Goal: Check status: Check status

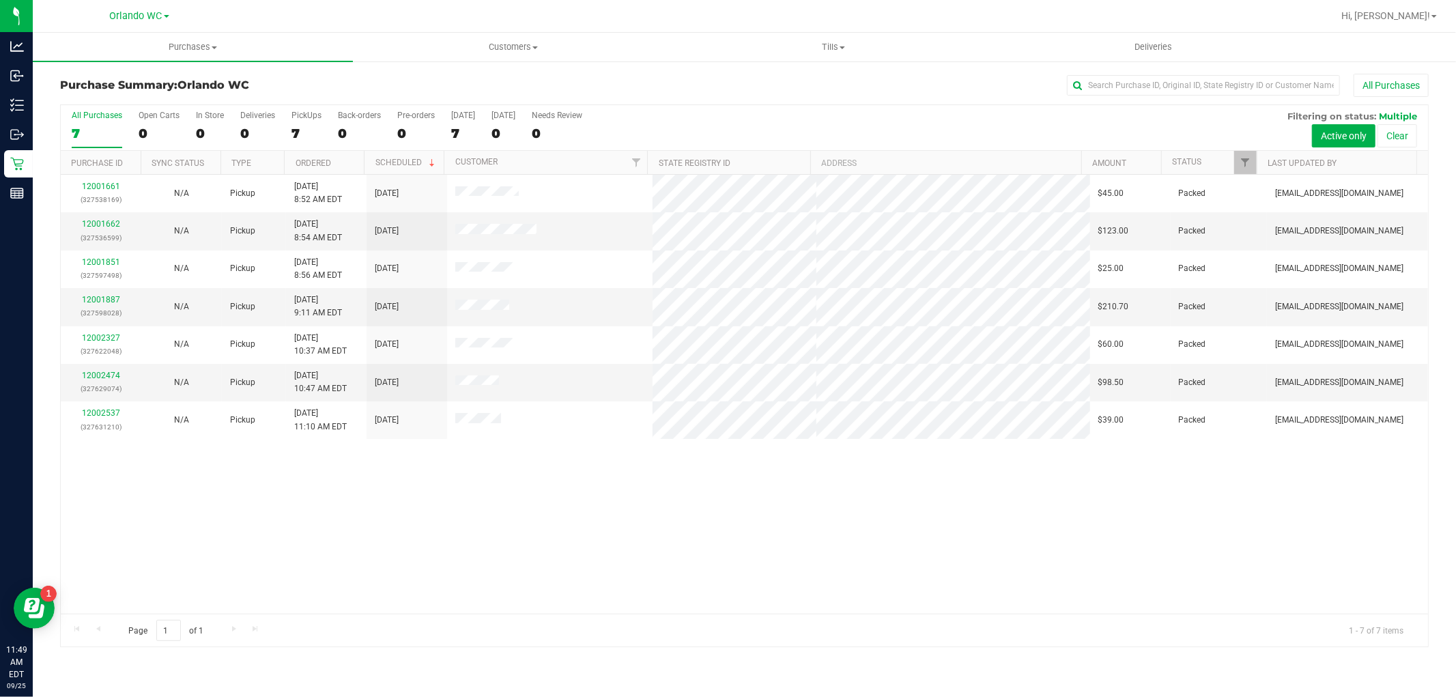
click at [92, 117] on div "All Purchases" at bounding box center [97, 116] width 51 height 10
click at [0, 0] on input "All Purchases 7" at bounding box center [0, 0] width 0 height 0
click at [100, 126] on div "7" at bounding box center [97, 134] width 51 height 16
click at [0, 0] on input "All Purchases 7" at bounding box center [0, 0] width 0 height 0
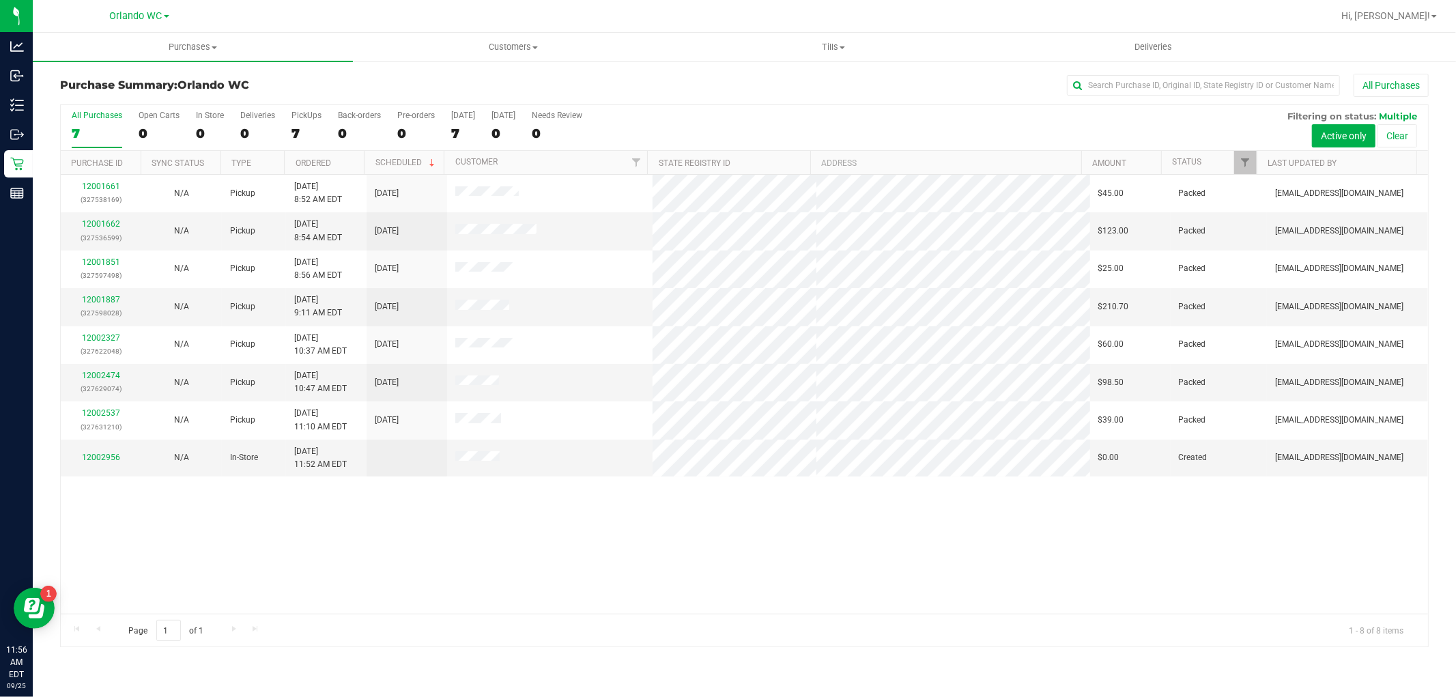
click at [107, 132] on div "7" at bounding box center [97, 134] width 51 height 16
click at [0, 0] on input "All Purchases 7" at bounding box center [0, 0] width 0 height 0
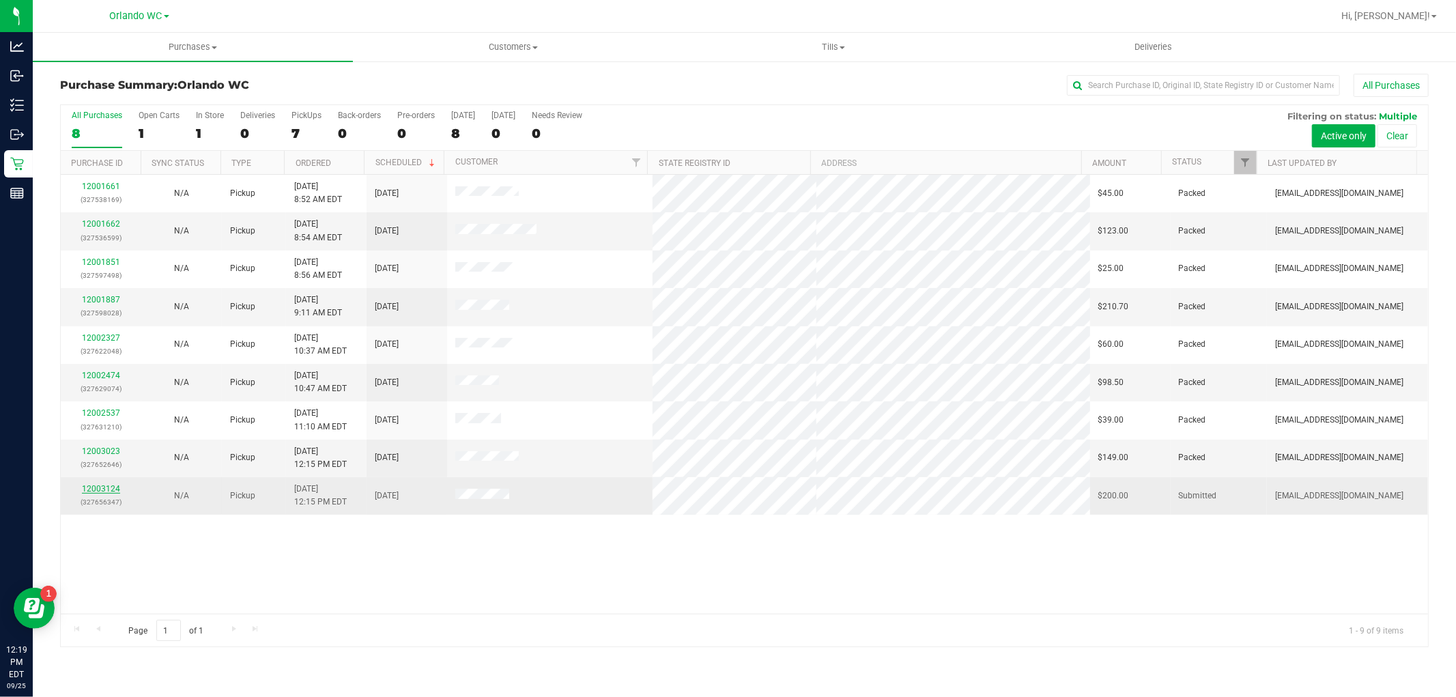
click at [97, 494] on link "12003124" at bounding box center [101, 489] width 38 height 10
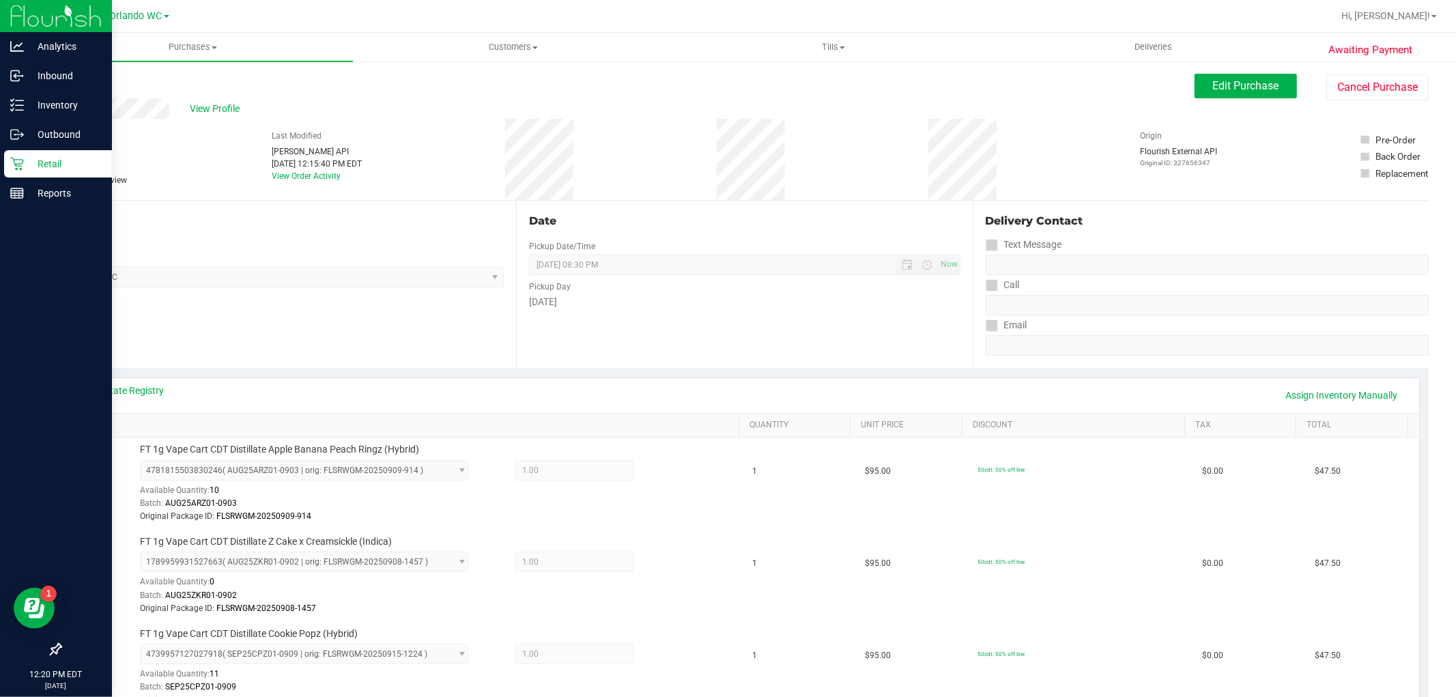
click at [11, 166] on icon at bounding box center [17, 164] width 14 height 14
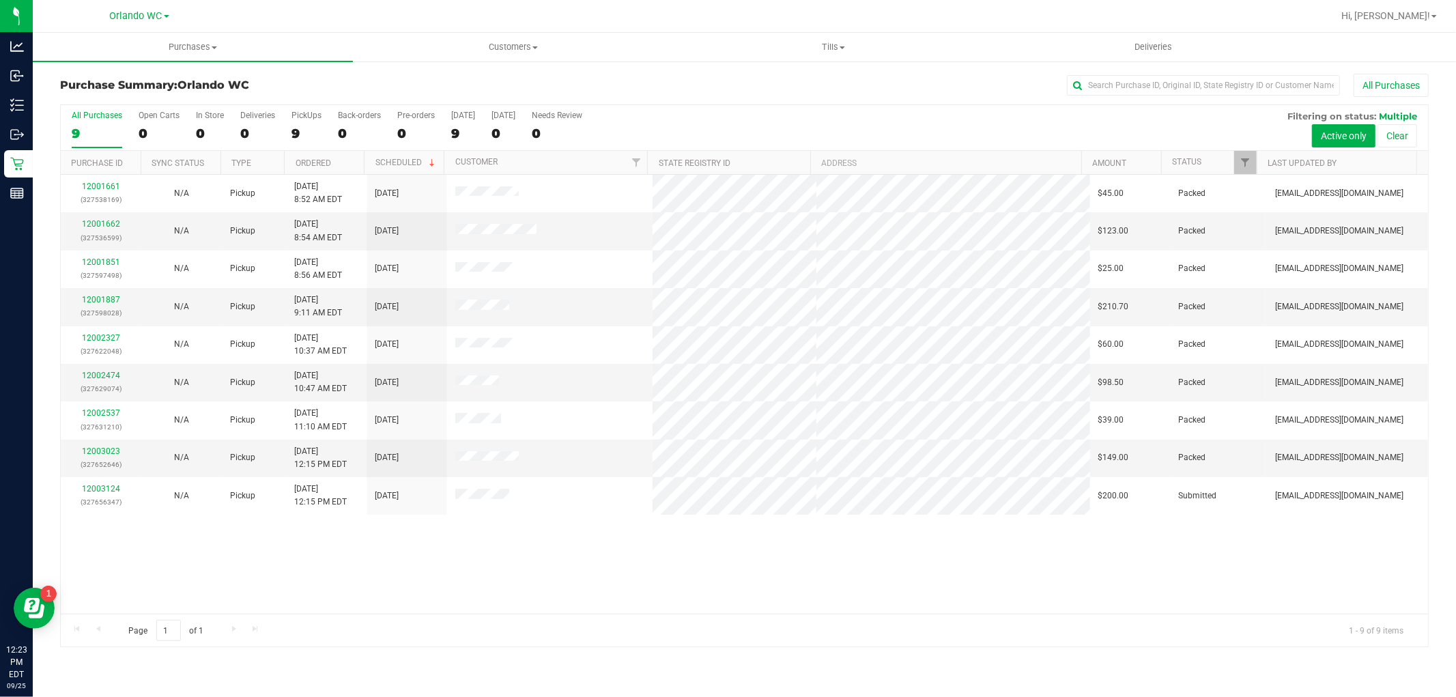
click at [94, 126] on div "9" at bounding box center [97, 134] width 51 height 16
click at [0, 0] on input "All Purchases 9" at bounding box center [0, 0] width 0 height 0
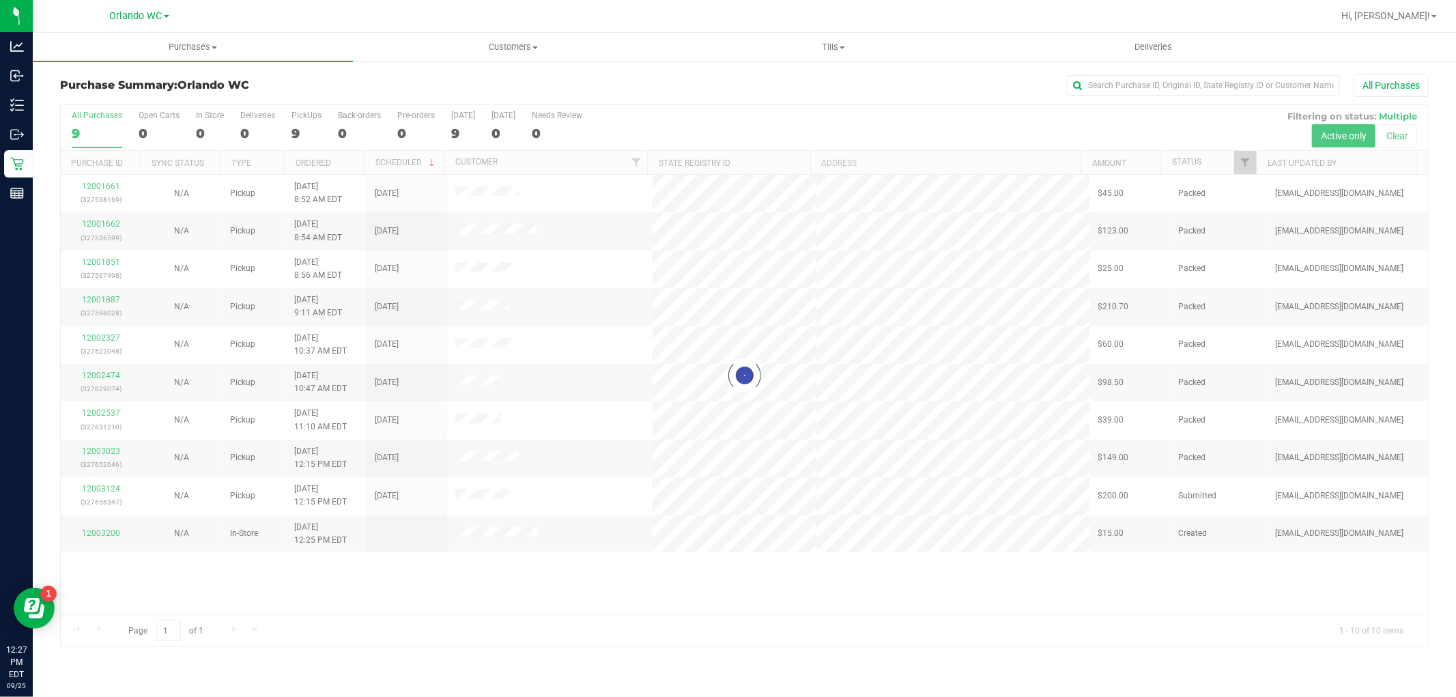
click at [98, 122] on div at bounding box center [745, 375] width 1368 height 541
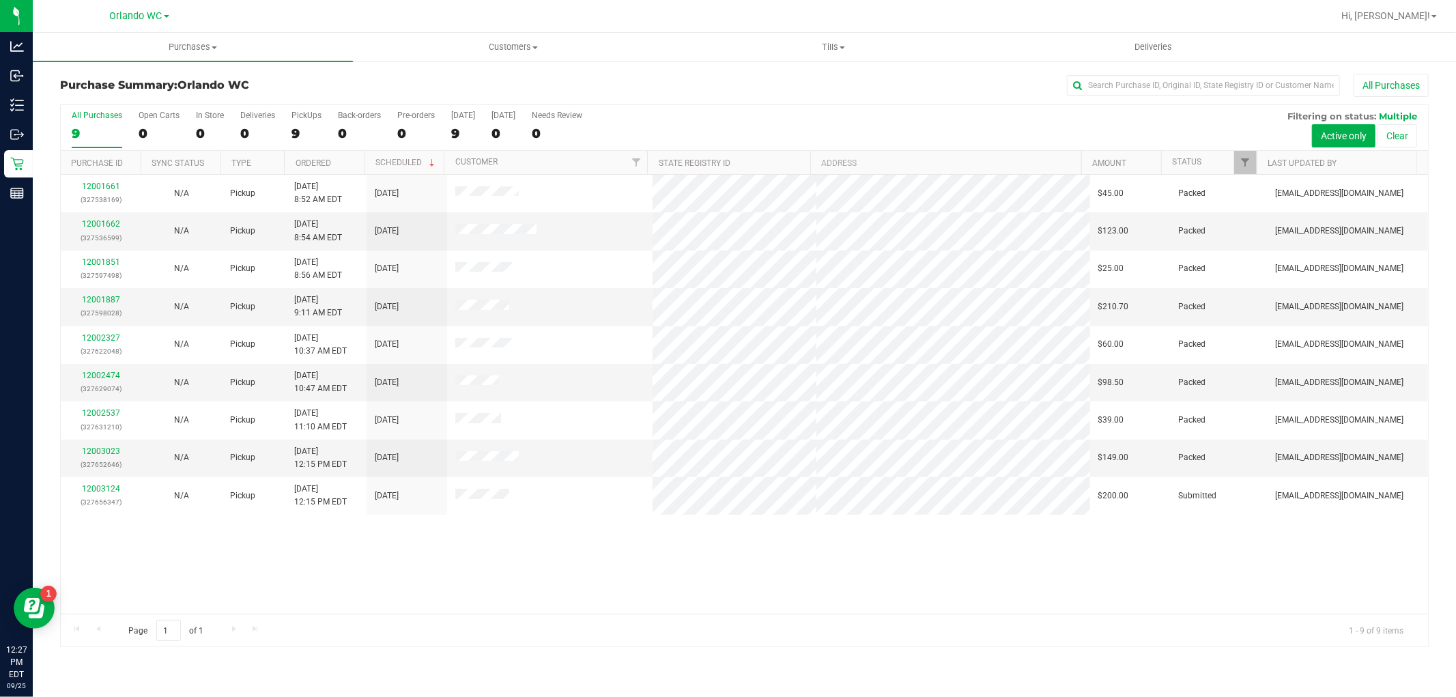
click at [681, 533] on div "12001661 (327538169) N/A Pickup 9/25/2025 8:52 AM EDT 9/25/2025 $45.00 Packed c…" at bounding box center [745, 394] width 1368 height 439
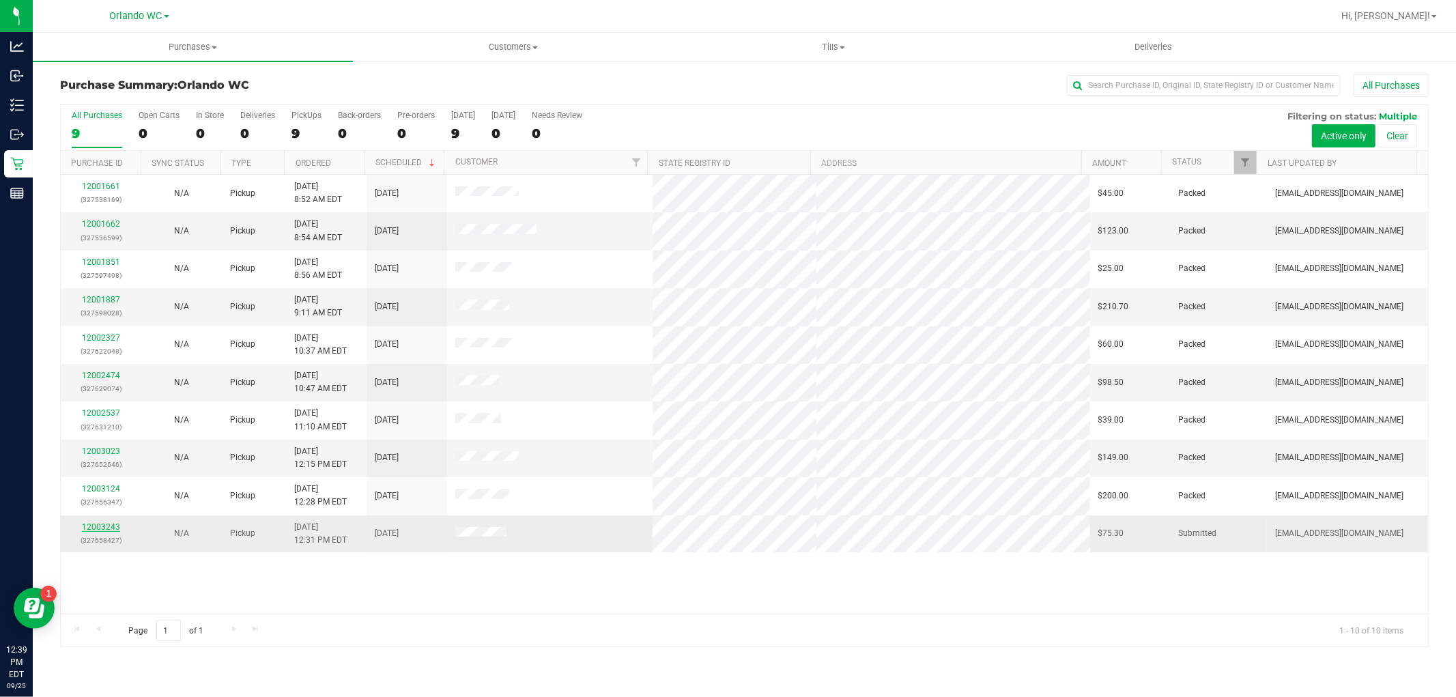
click at [97, 524] on link "12003243" at bounding box center [101, 527] width 38 height 10
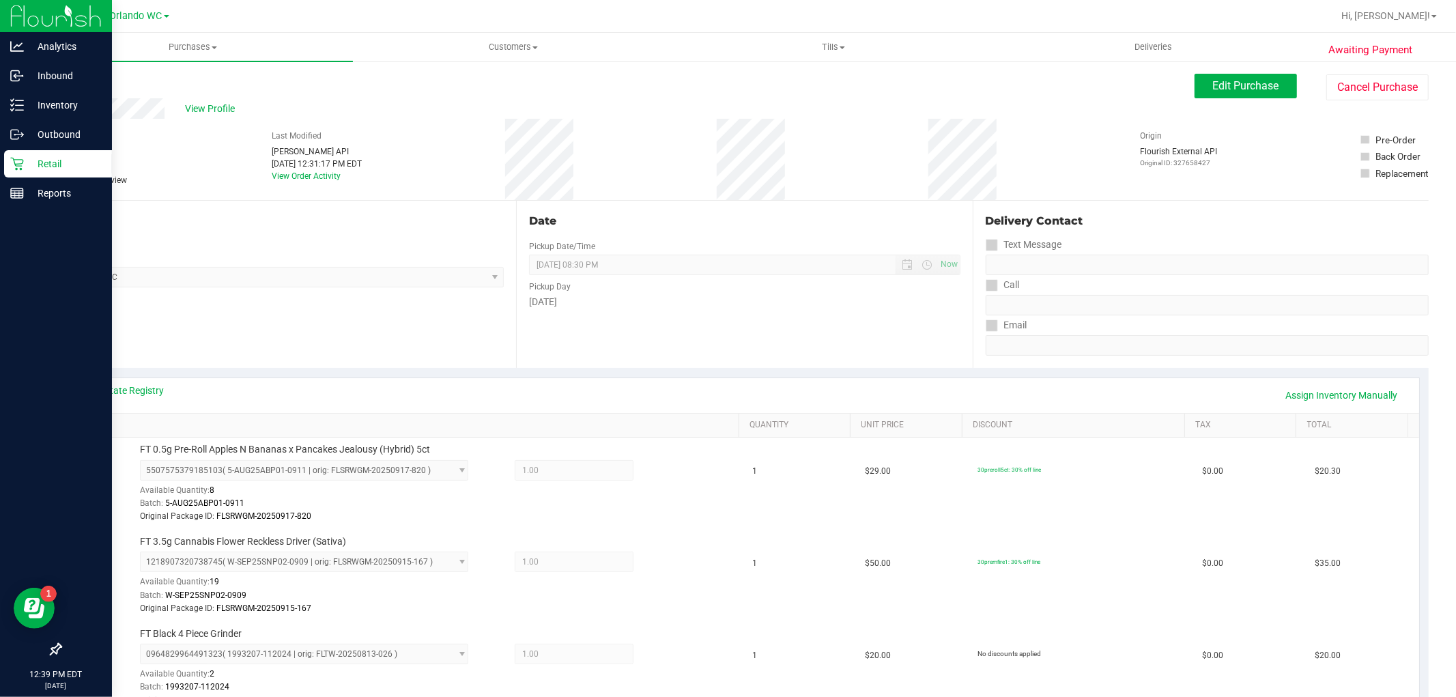
click at [16, 157] on icon at bounding box center [17, 164] width 14 height 14
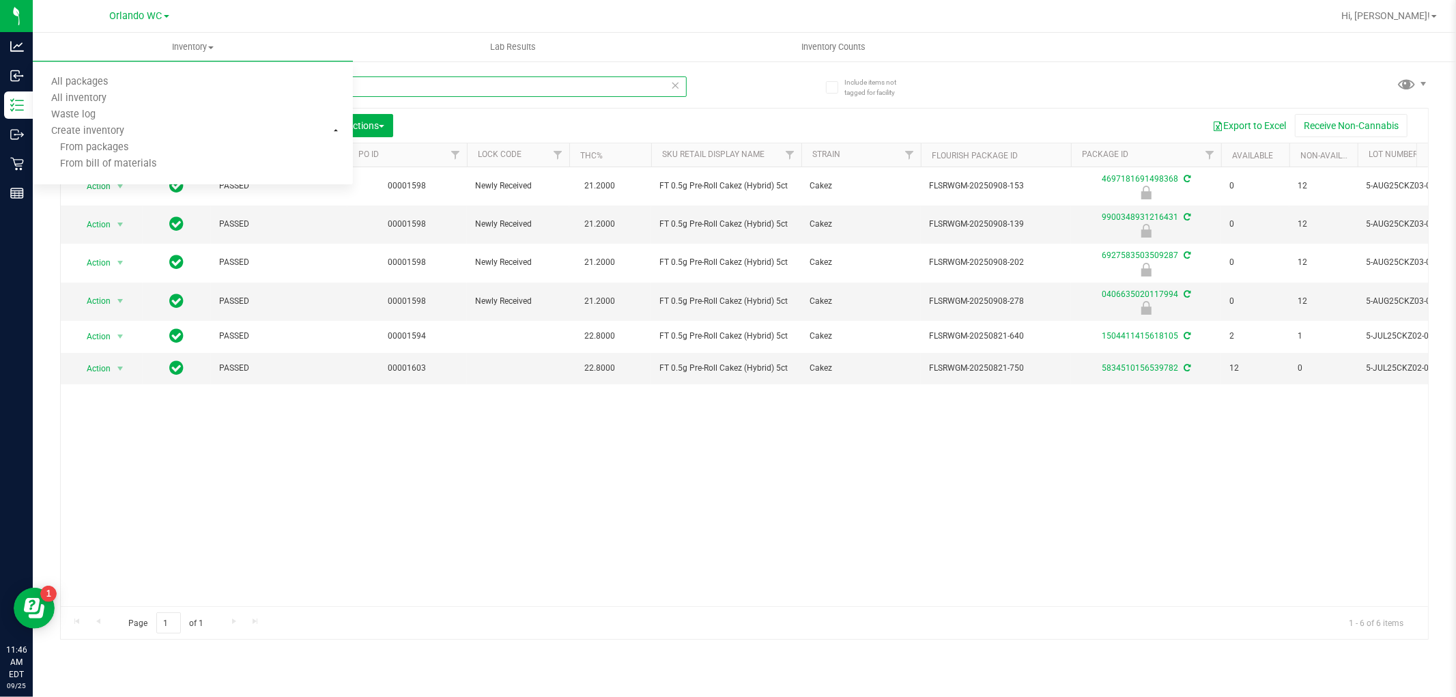
click at [432, 89] on input "FT 0.5g Pre-Roll Cakez (Hybrid) 5ct" at bounding box center [373, 86] width 627 height 20
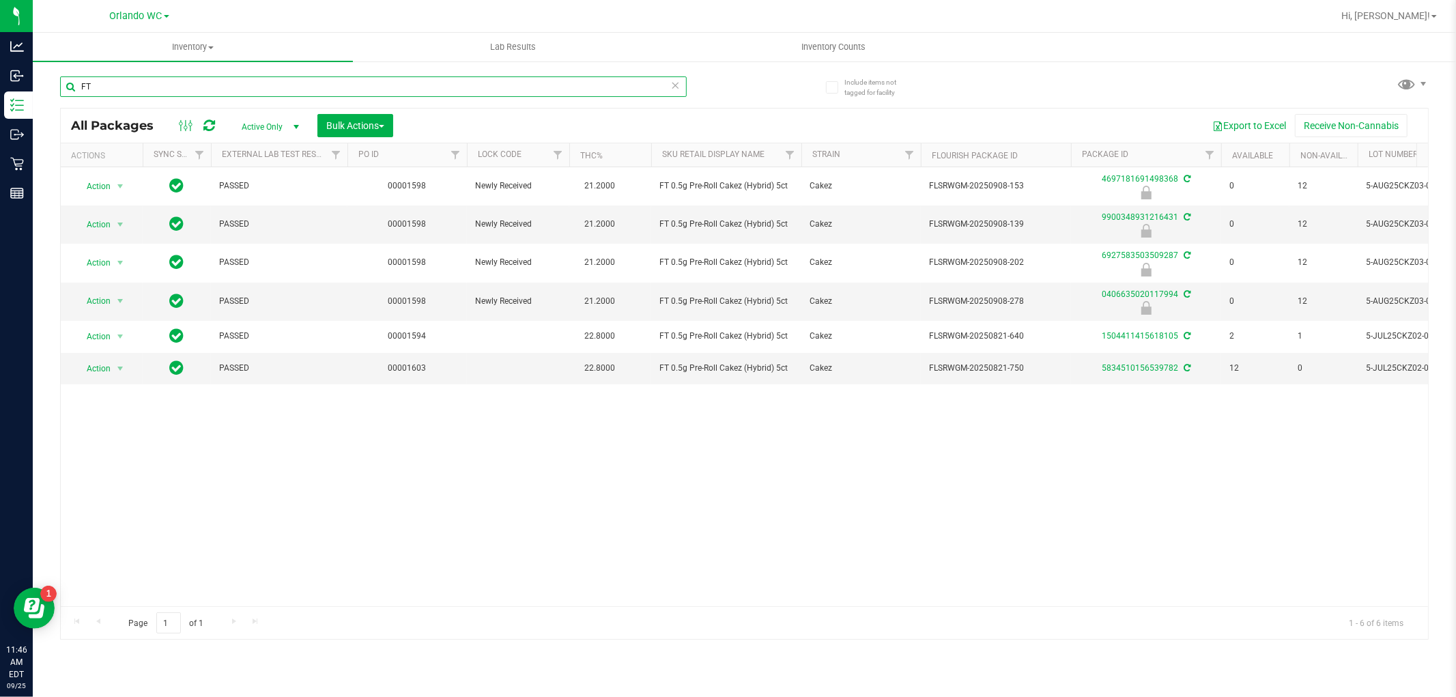
type input "F"
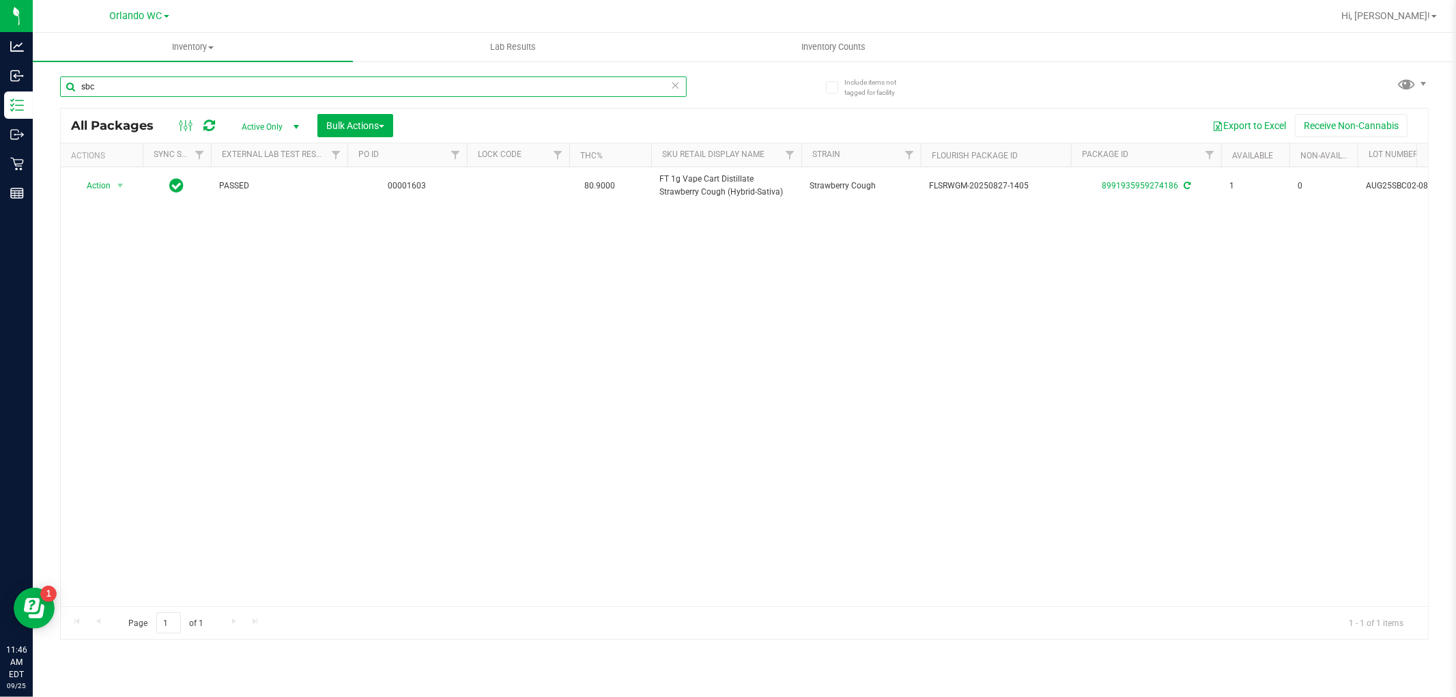
click at [638, 96] on input "sbc" at bounding box center [373, 86] width 627 height 20
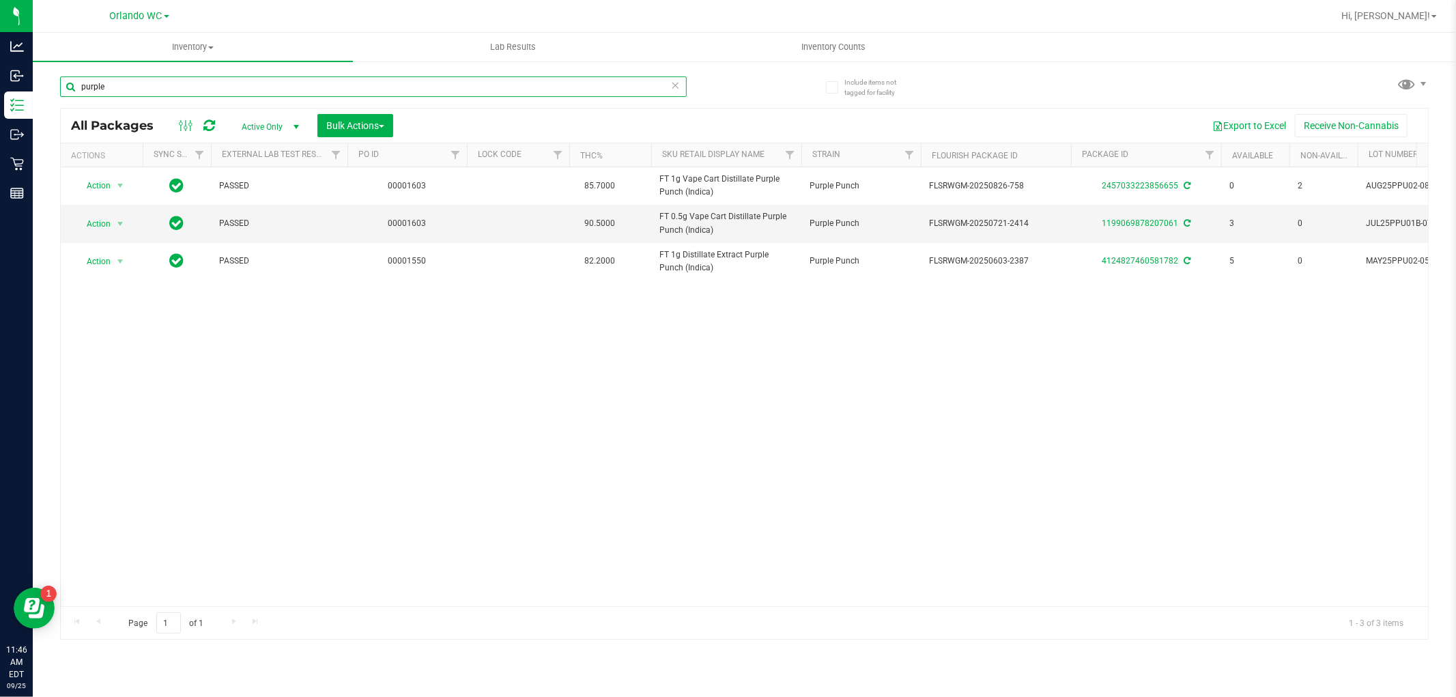
type input "purple"
